Goal: Task Accomplishment & Management: Manage account settings

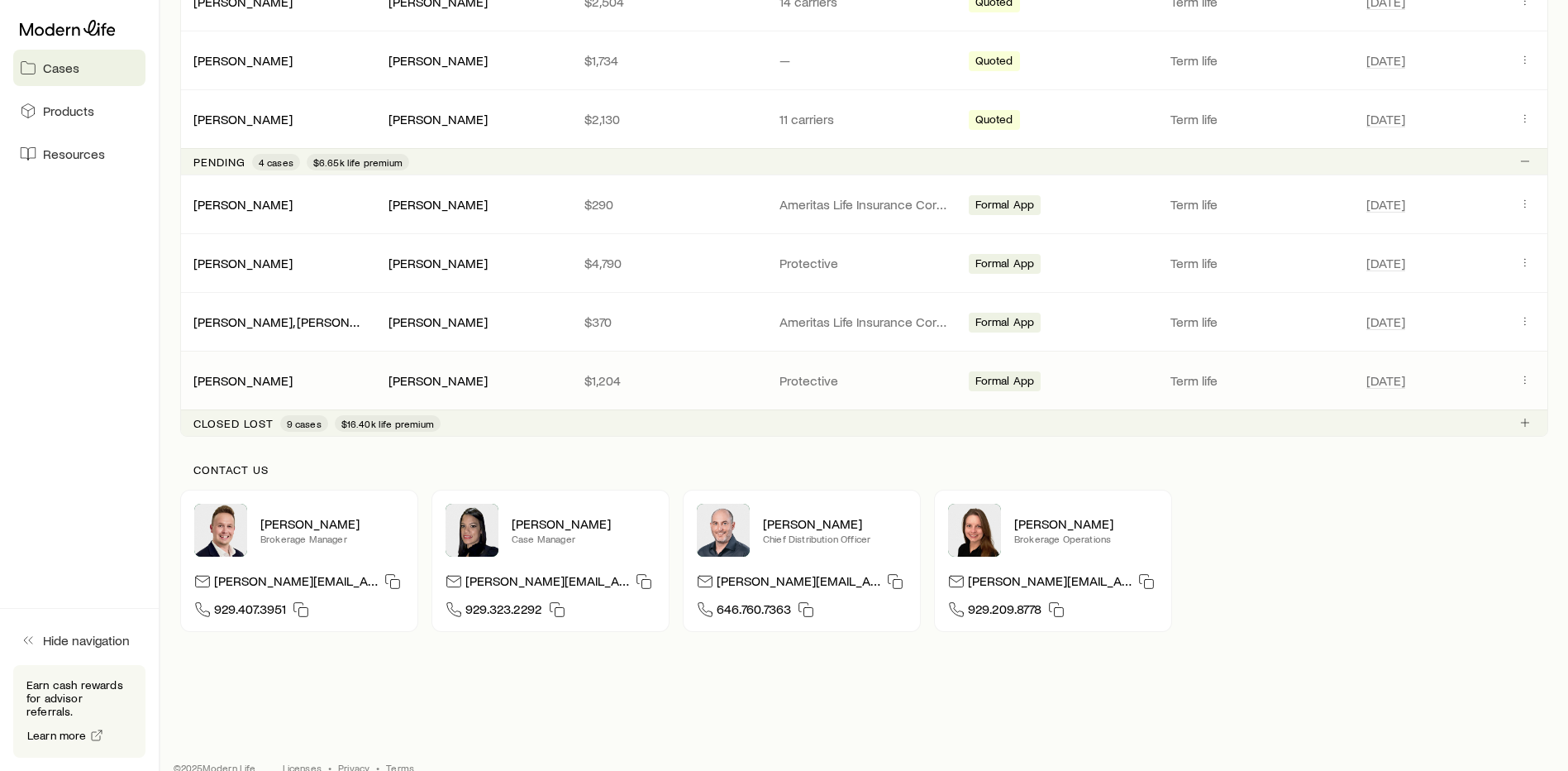
scroll to position [563, 0]
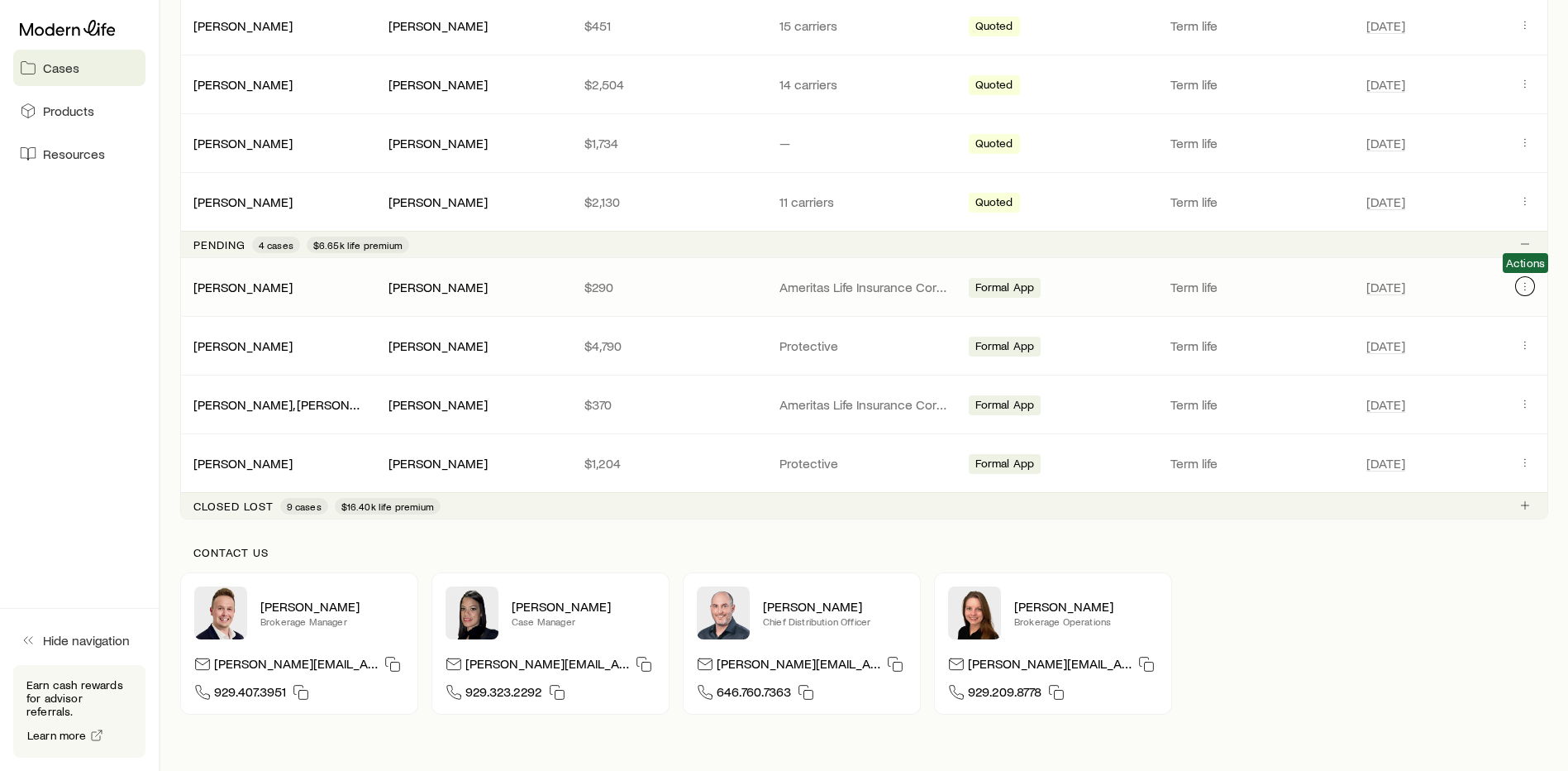
click at [1523, 285] on icon "Client cases" at bounding box center [1524, 285] width 13 height 13
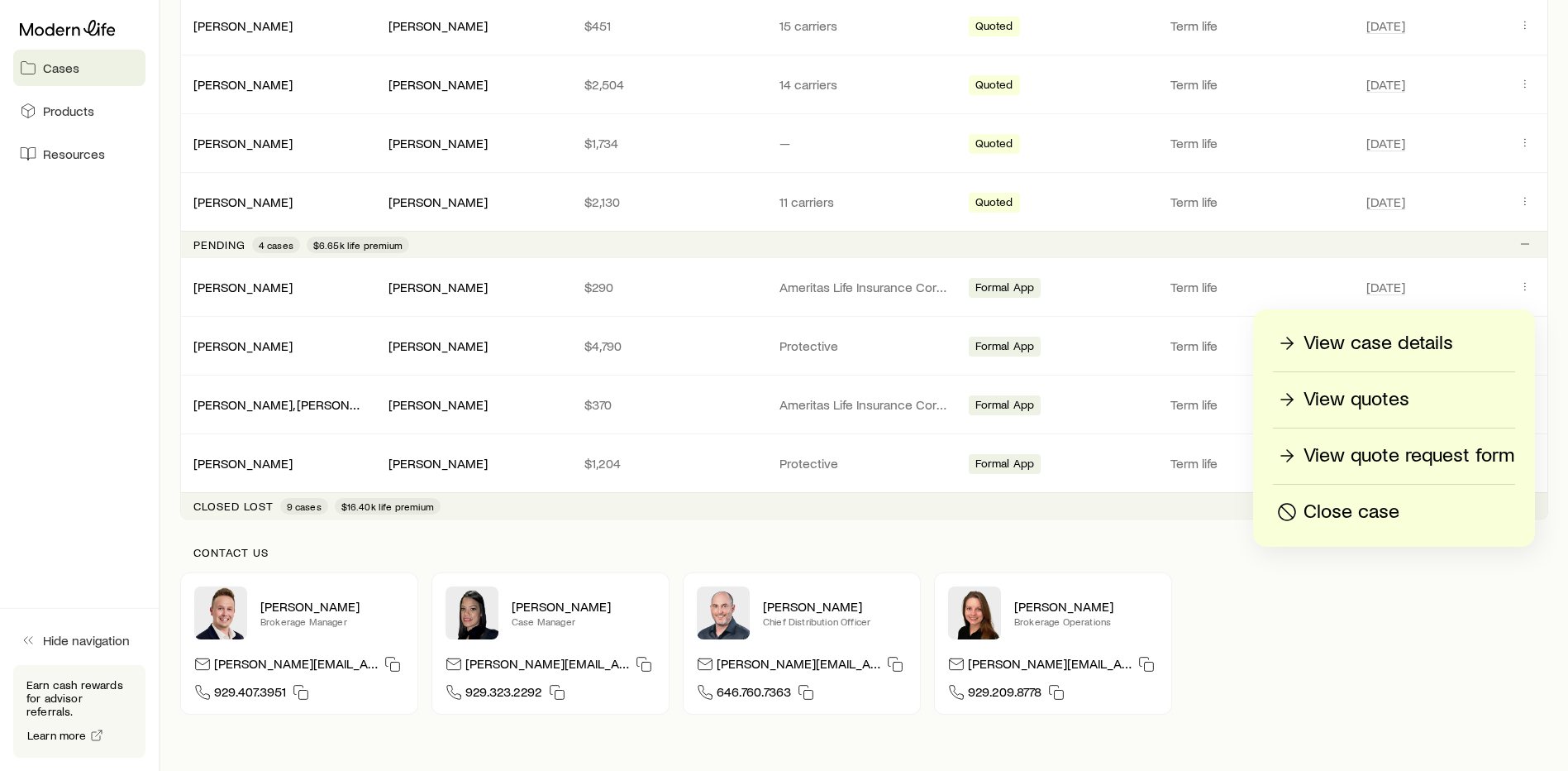
click at [1457, 337] on div "View case details" at bounding box center [1394, 343] width 240 height 27
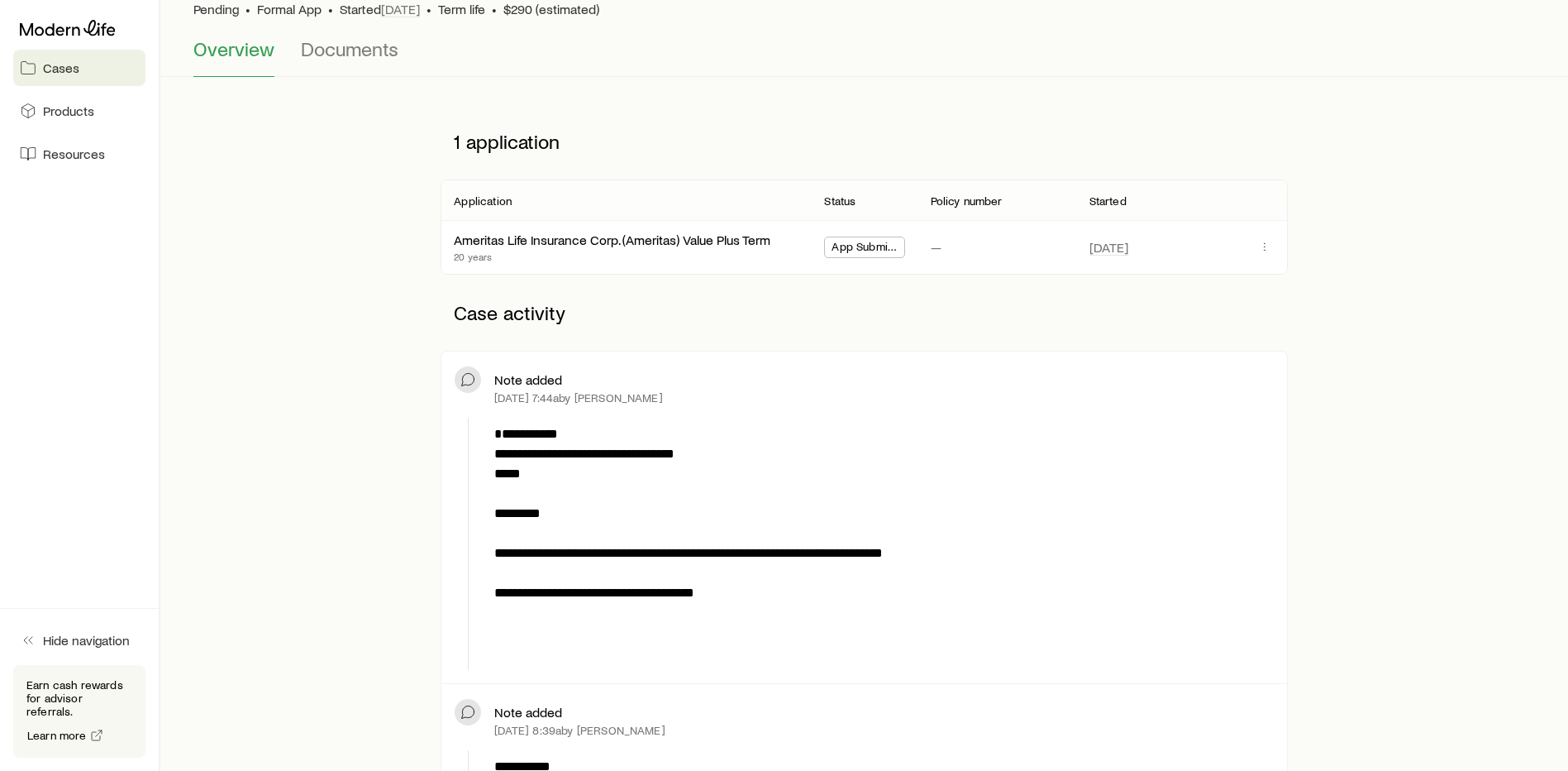
scroll to position [83, 0]
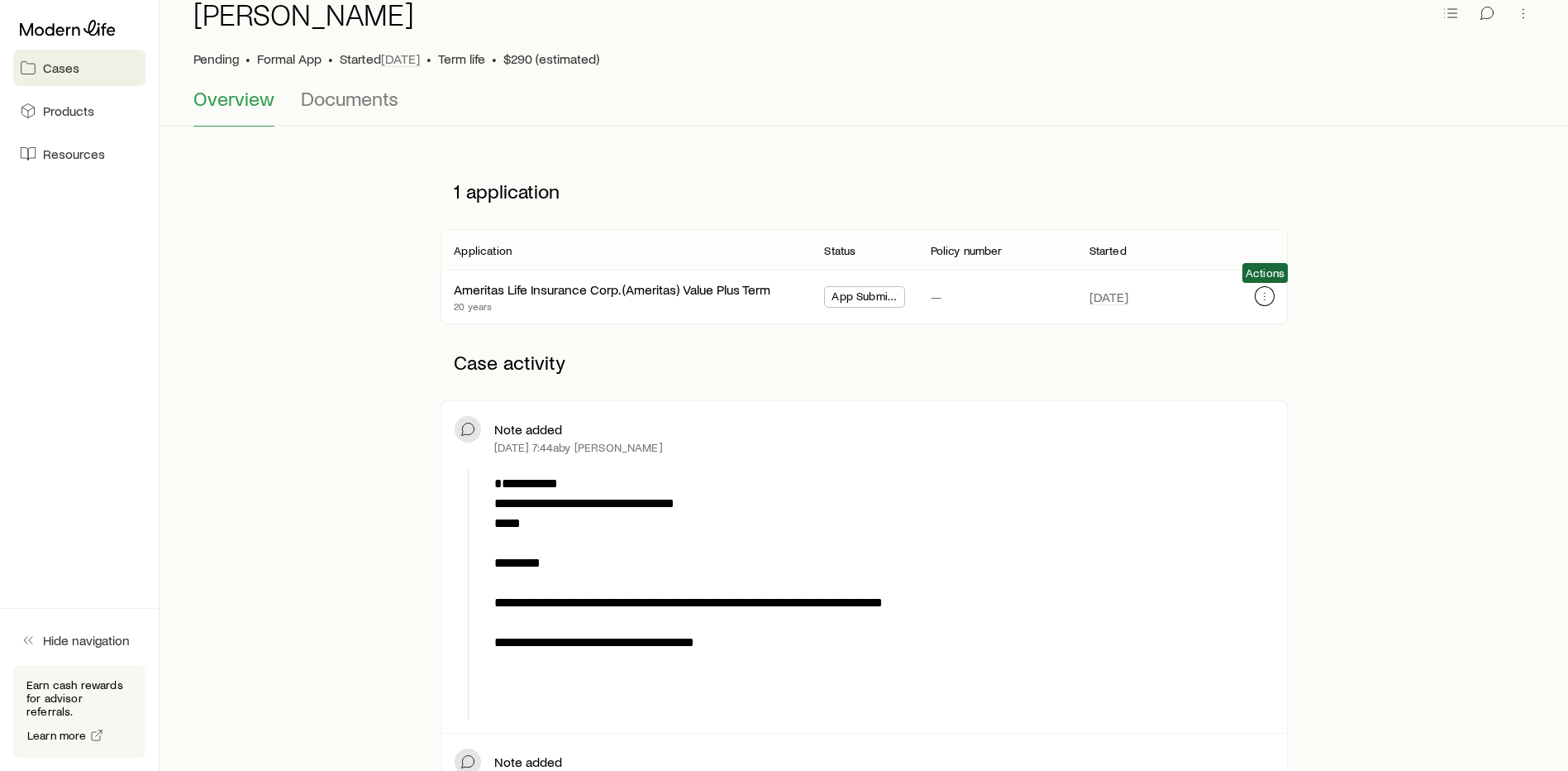
click at [1261, 295] on icon "button" at bounding box center [1263, 295] width 13 height 13
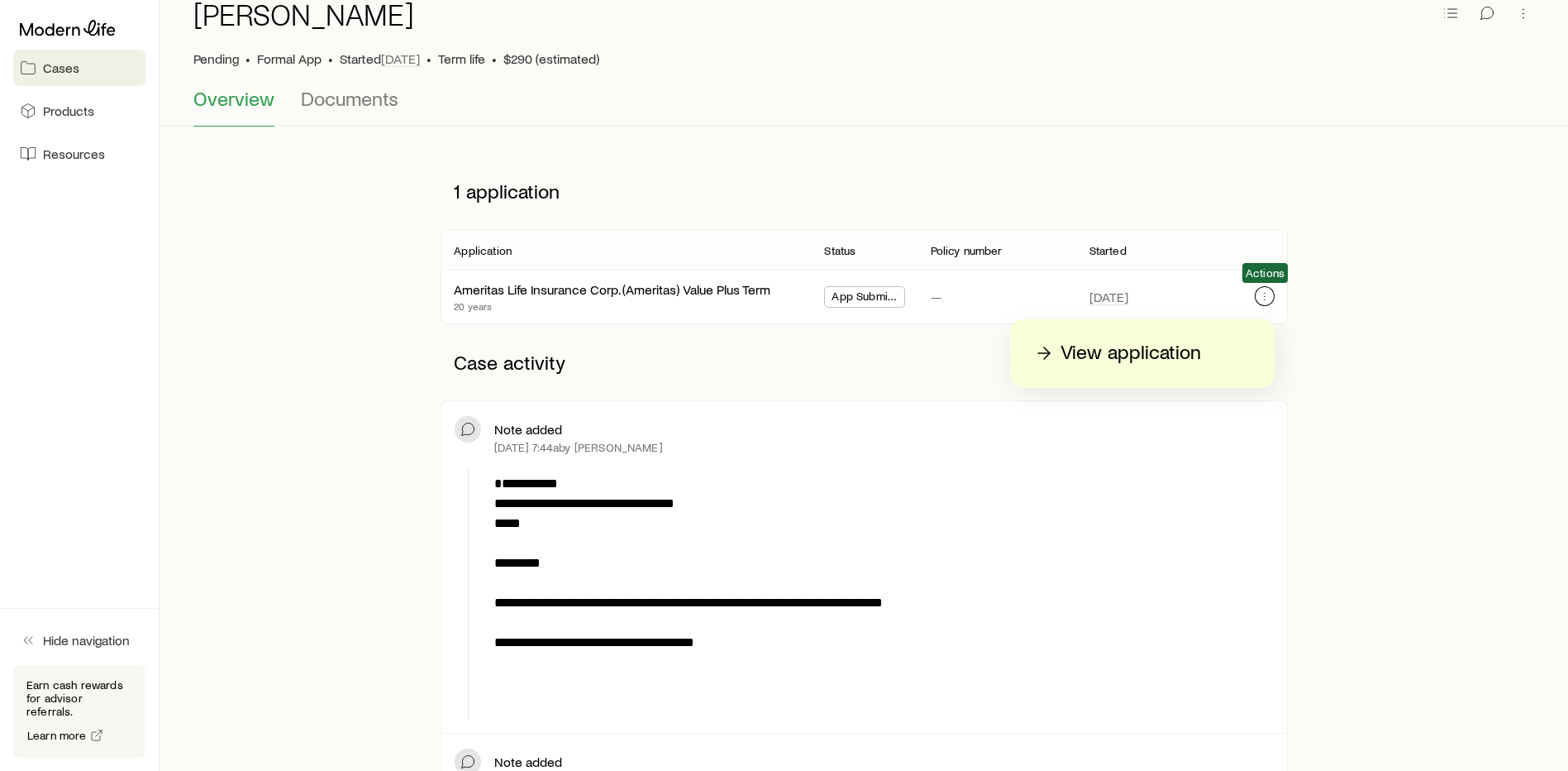
click at [1261, 295] on icon "button" at bounding box center [1263, 295] width 13 height 13
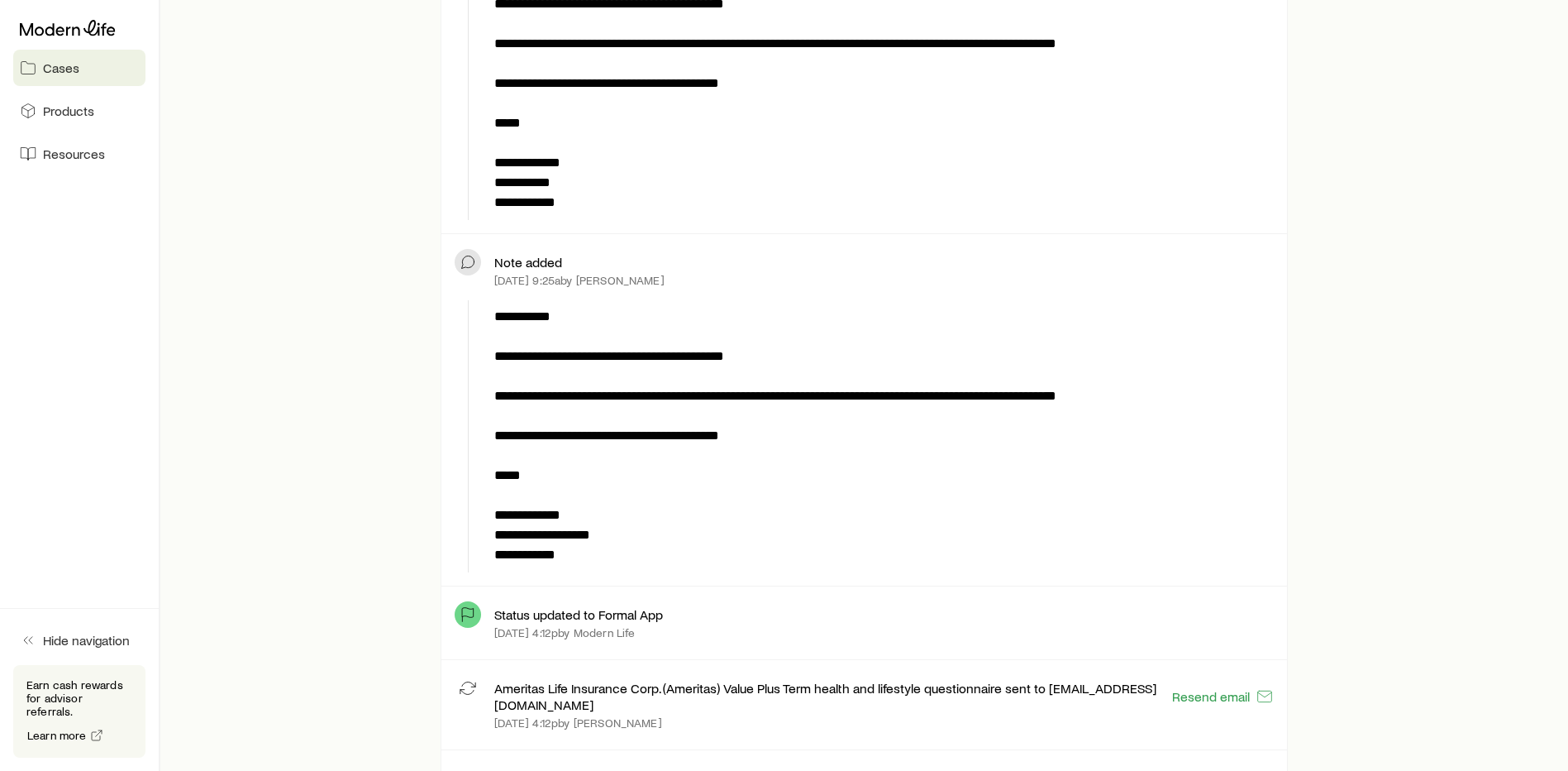
scroll to position [1488, 0]
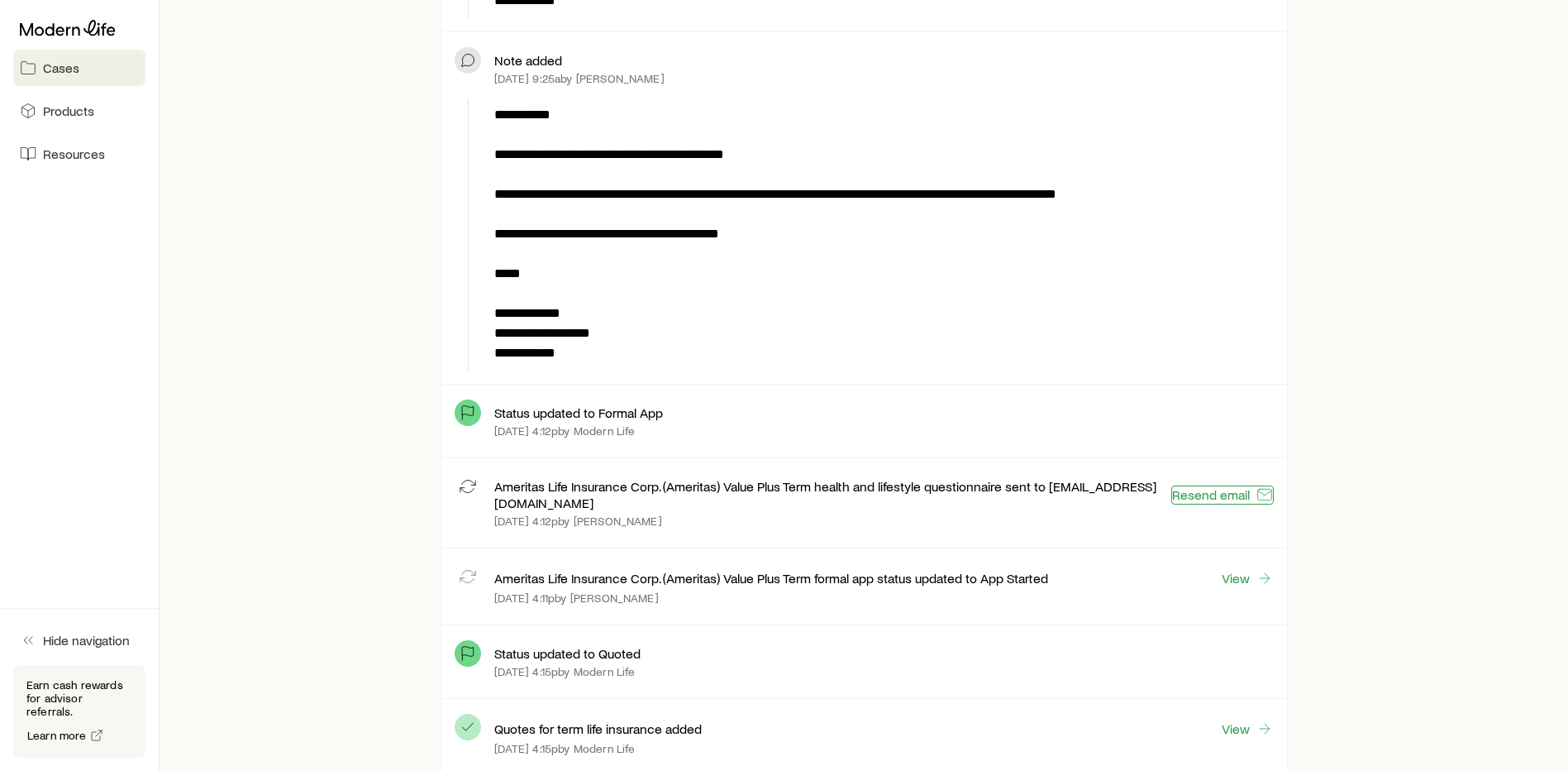
click at [1196, 490] on button "Resend email" at bounding box center [1222, 494] width 102 height 19
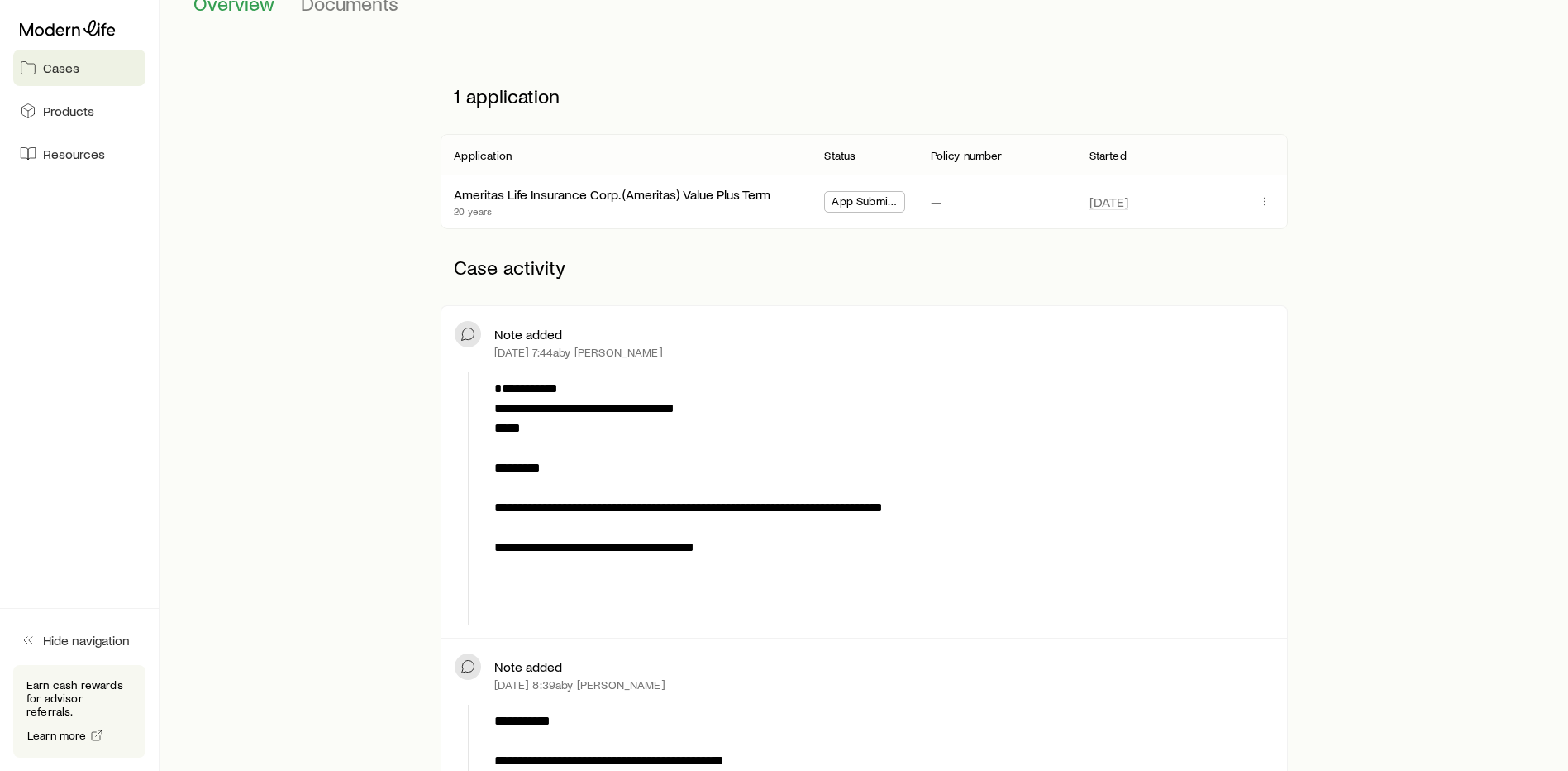
scroll to position [0, 0]
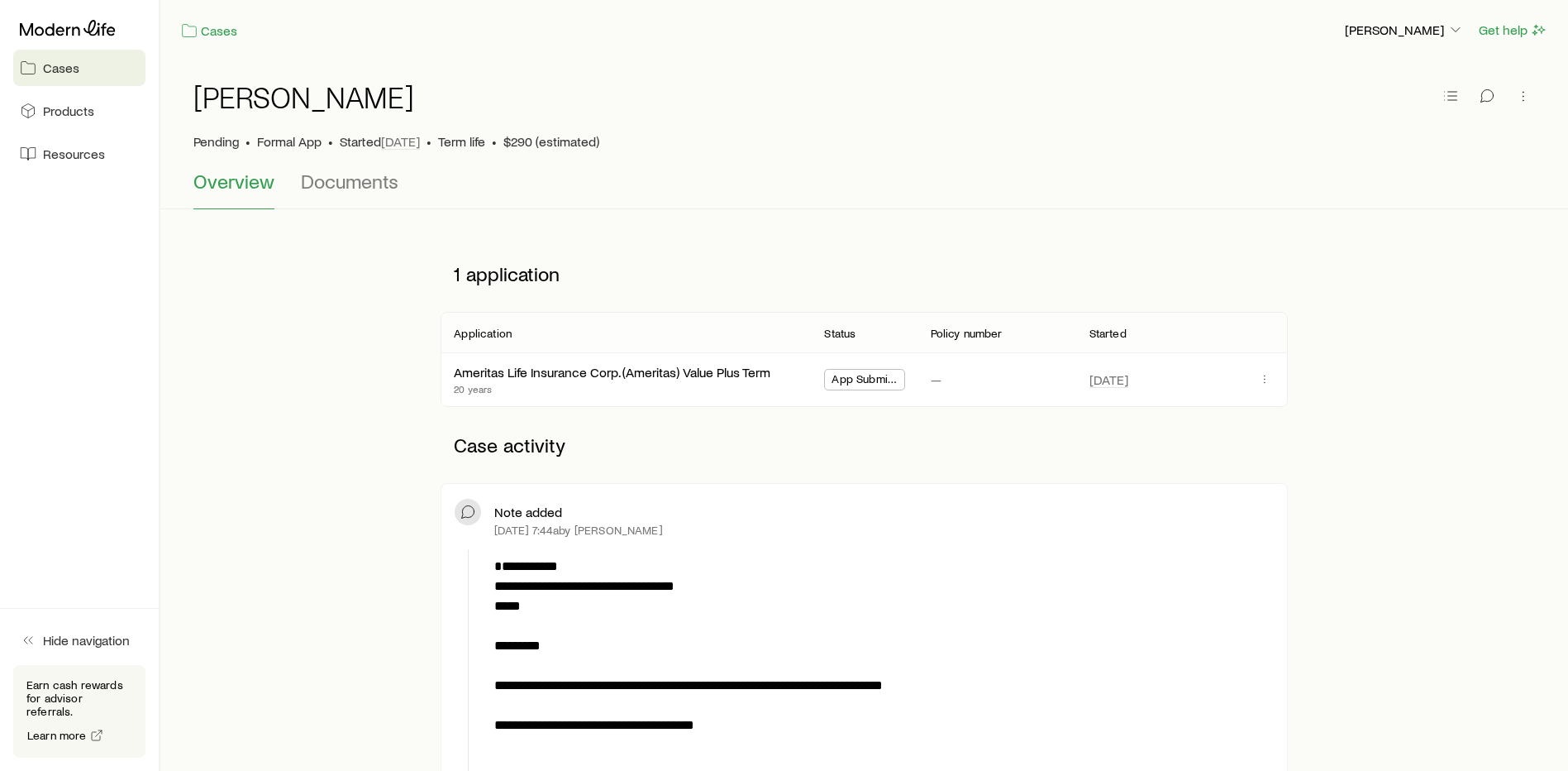
click at [605, 280] on p "1 application" at bounding box center [863, 273] width 847 height 49
